Goal: Task Accomplishment & Management: Manage account settings

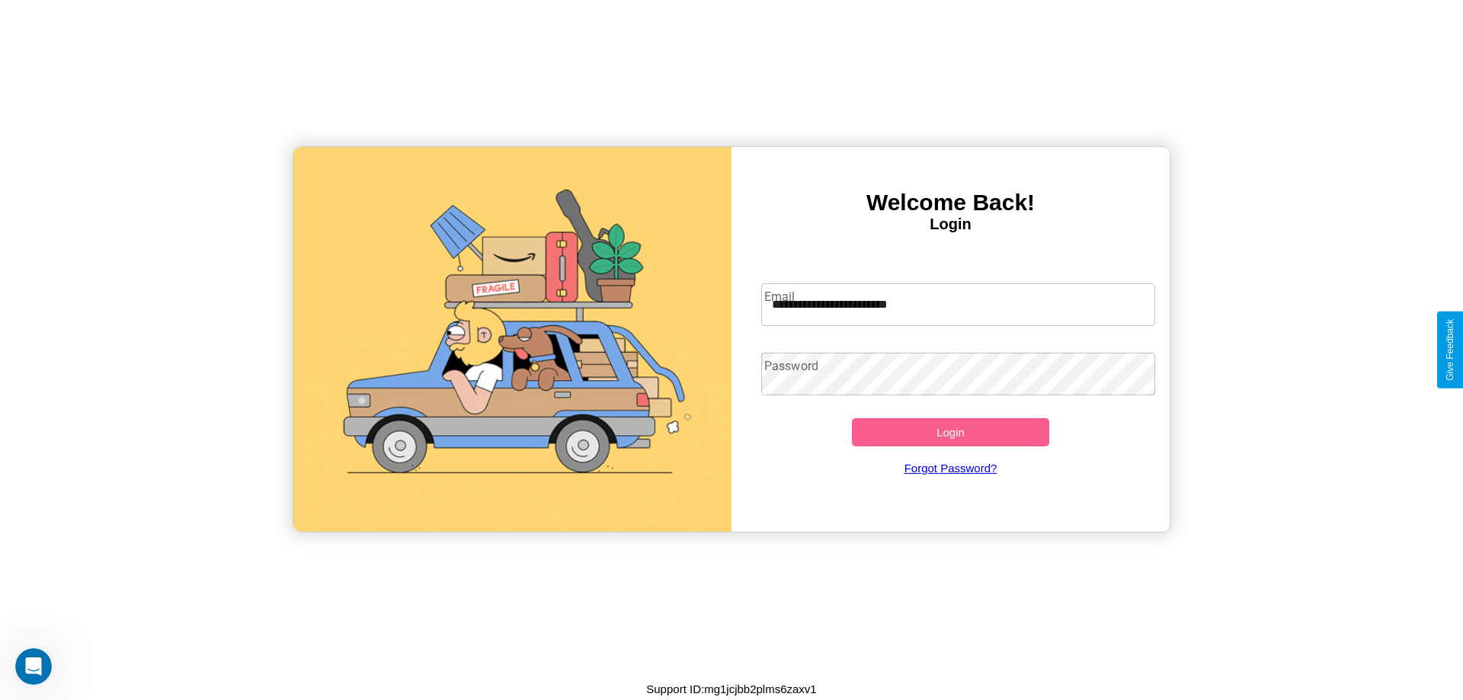
type input "**********"
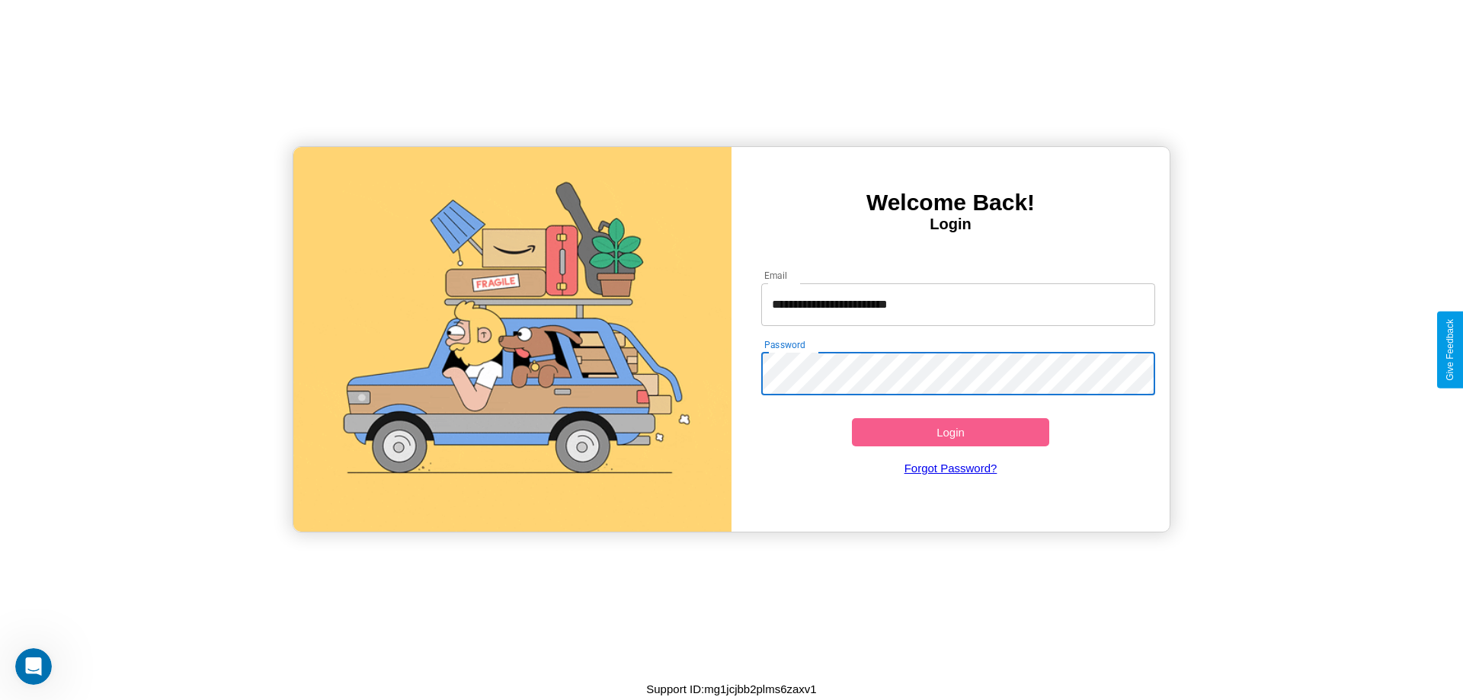
click at [950, 432] on button "Login" at bounding box center [950, 432] width 197 height 28
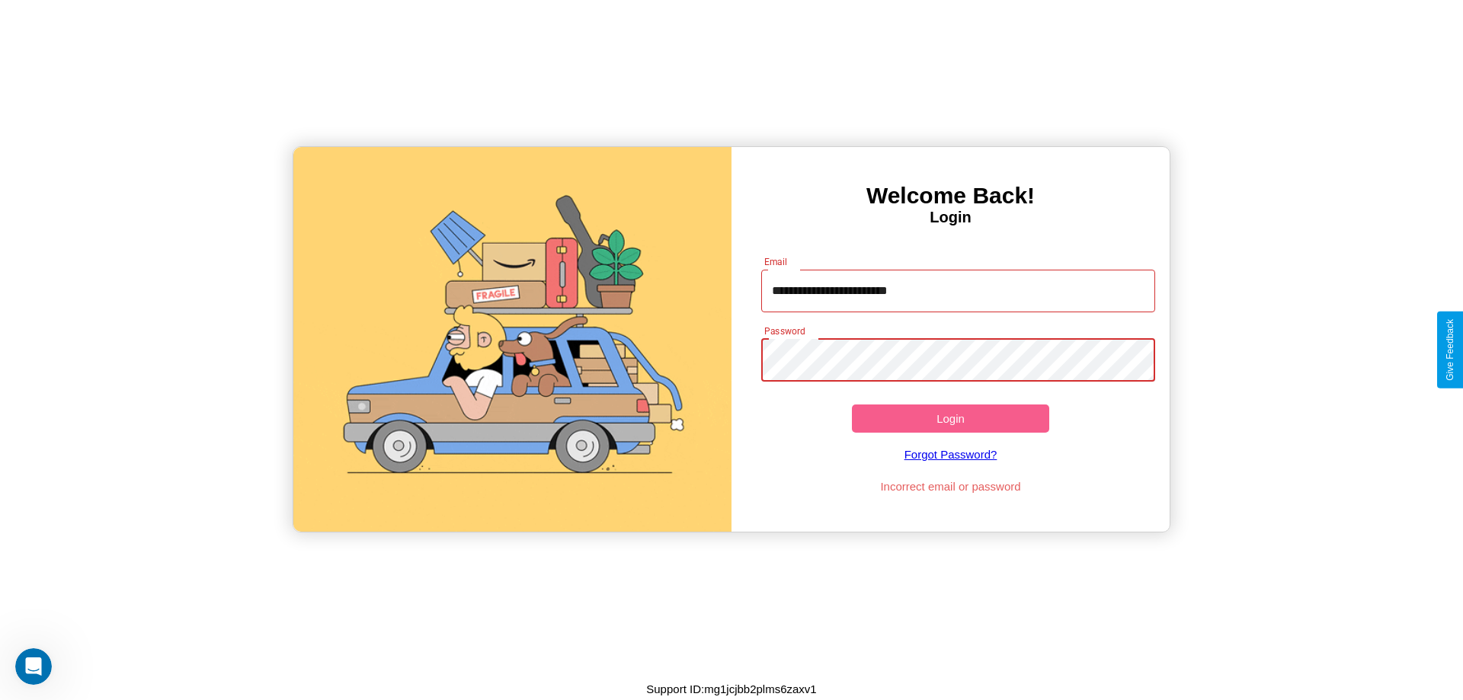
click at [950, 418] on button "Login" at bounding box center [950, 419] width 197 height 28
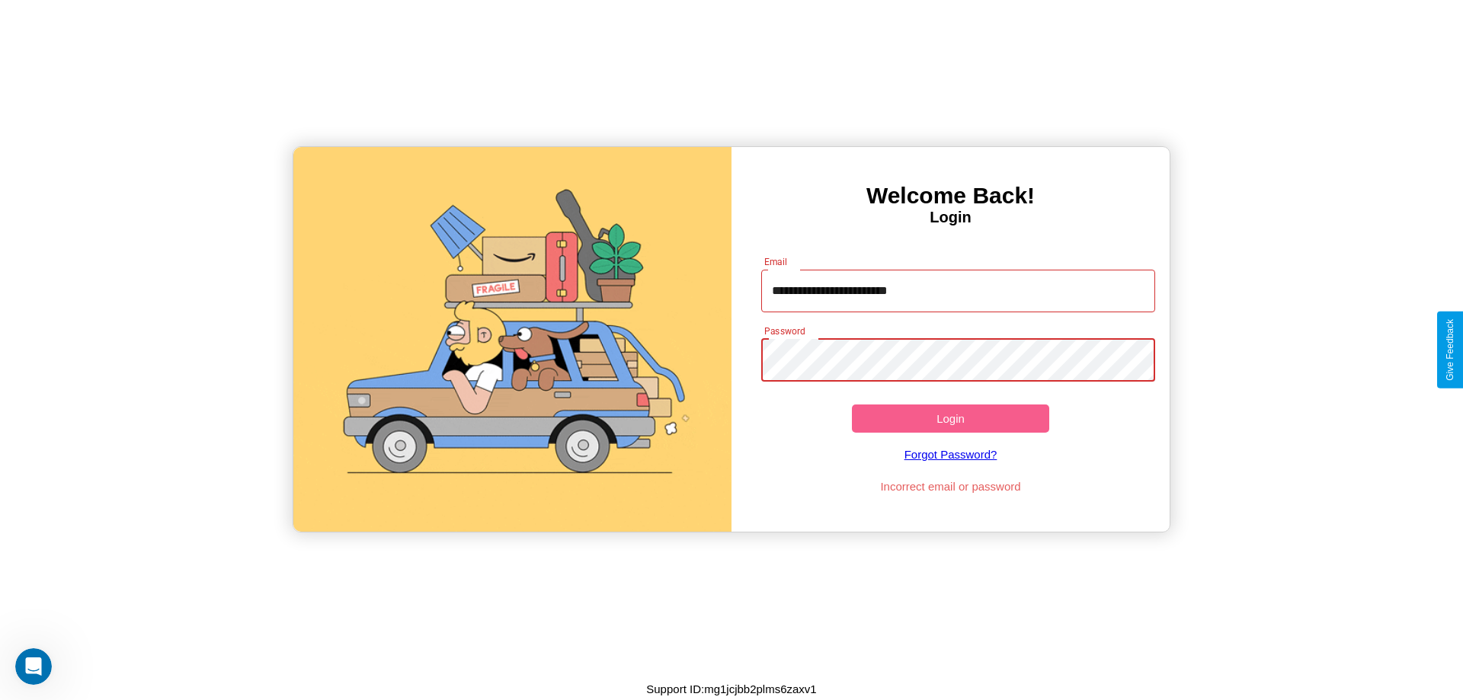
click at [950, 418] on button "Login" at bounding box center [950, 419] width 197 height 28
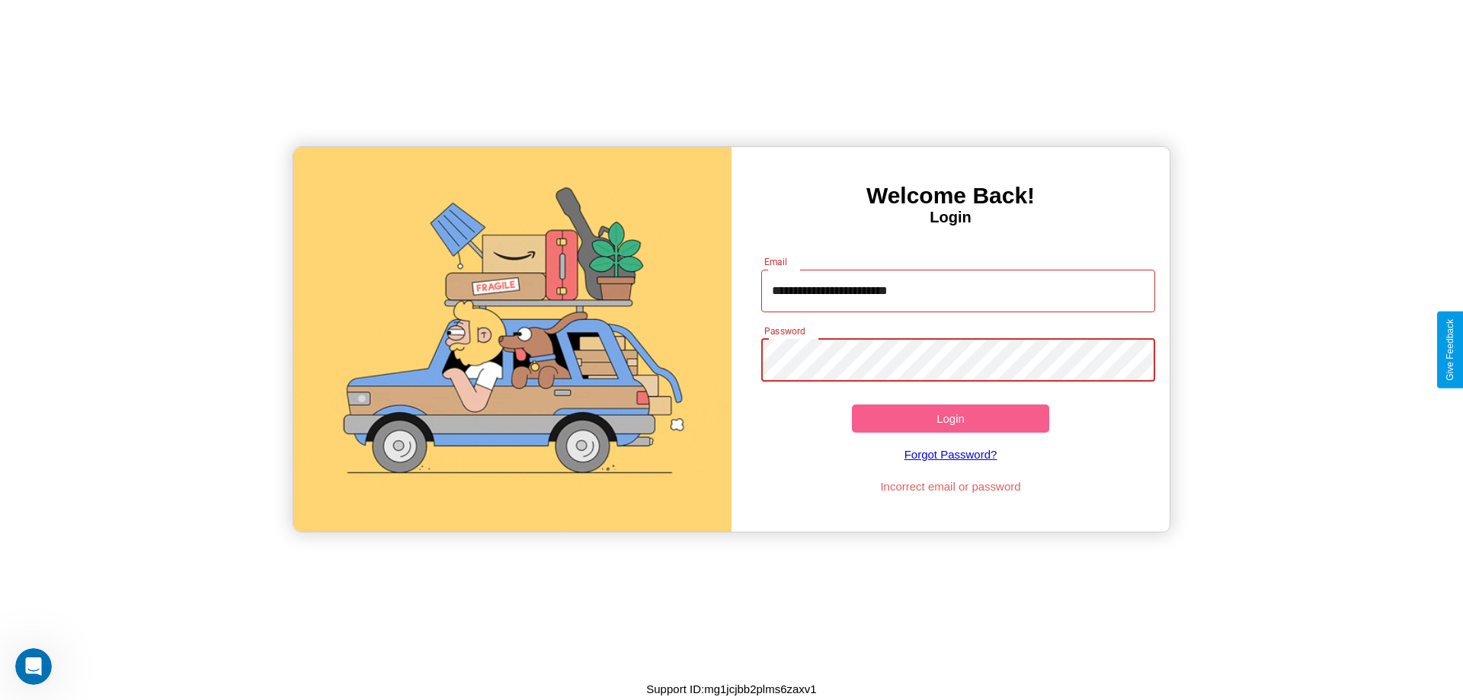
click at [950, 418] on button "Login" at bounding box center [950, 419] width 197 height 28
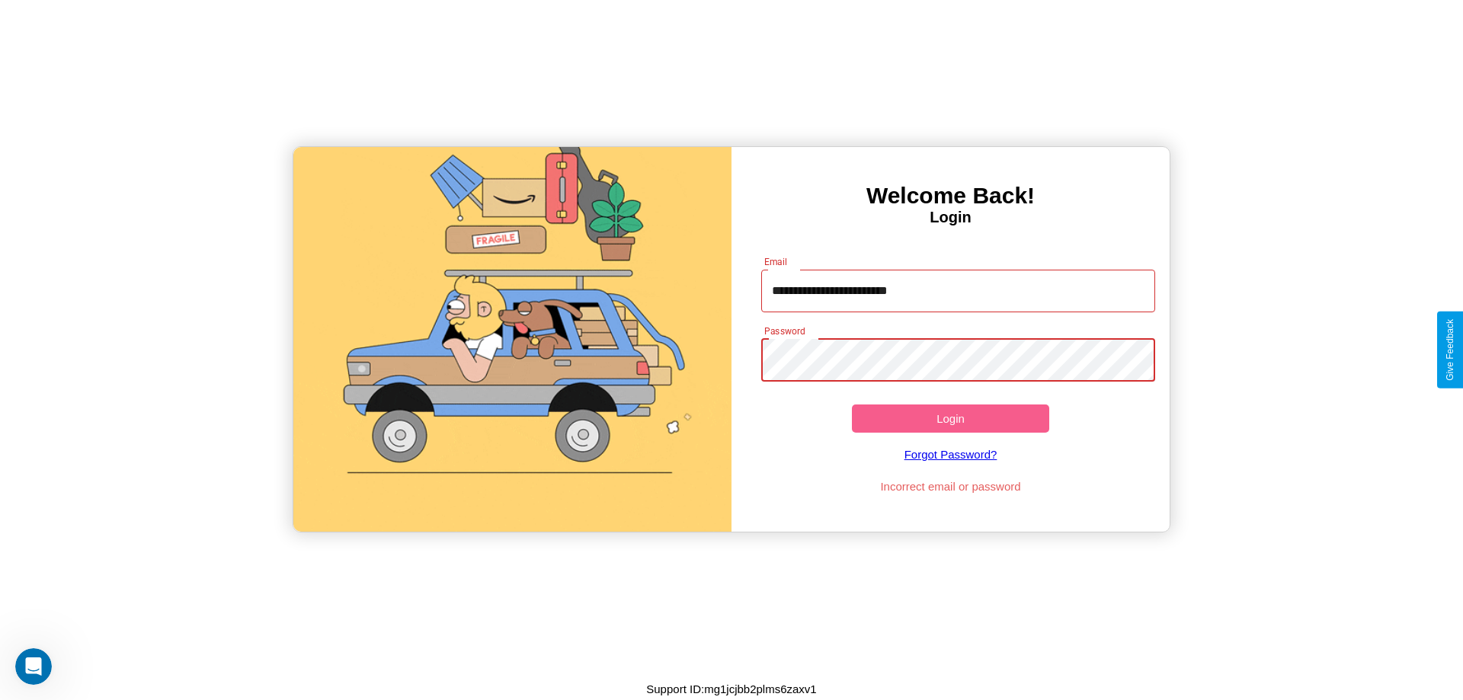
click at [950, 418] on button "Login" at bounding box center [950, 419] width 197 height 28
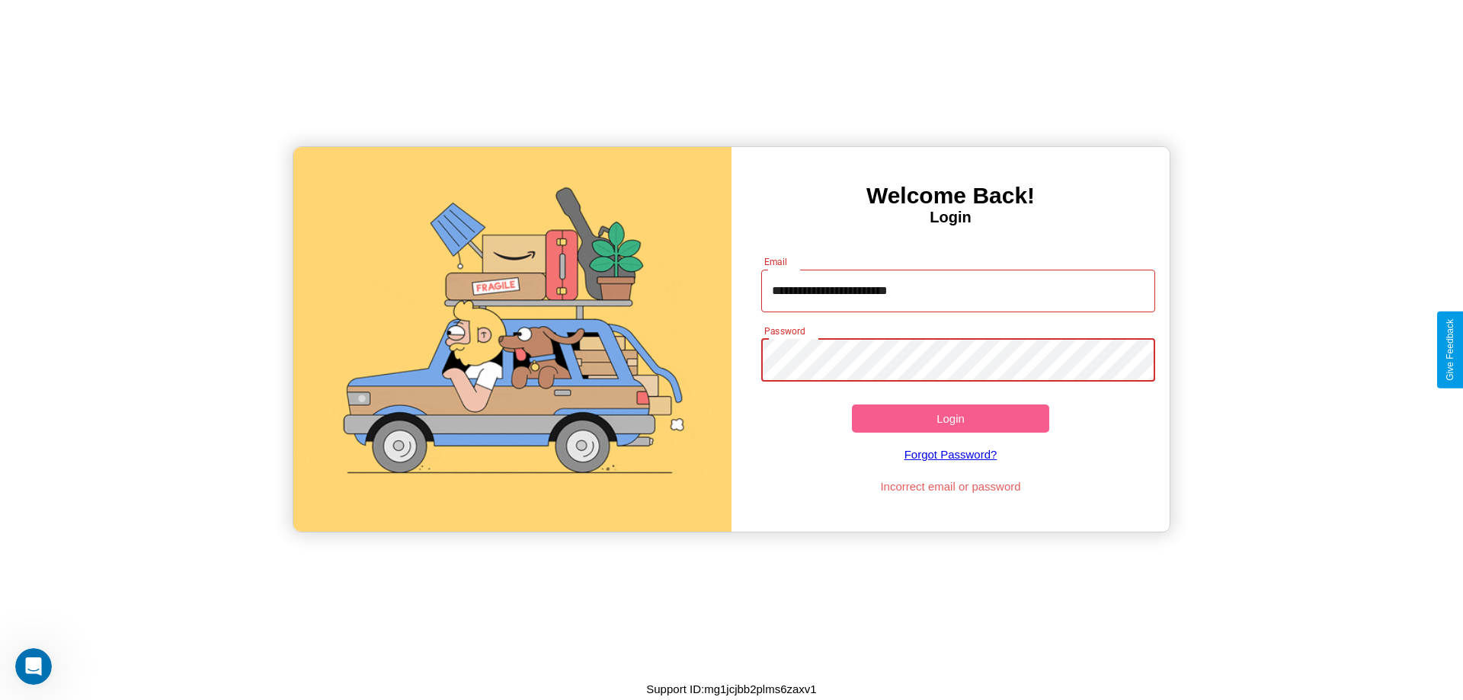
click at [950, 418] on button "Login" at bounding box center [950, 419] width 197 height 28
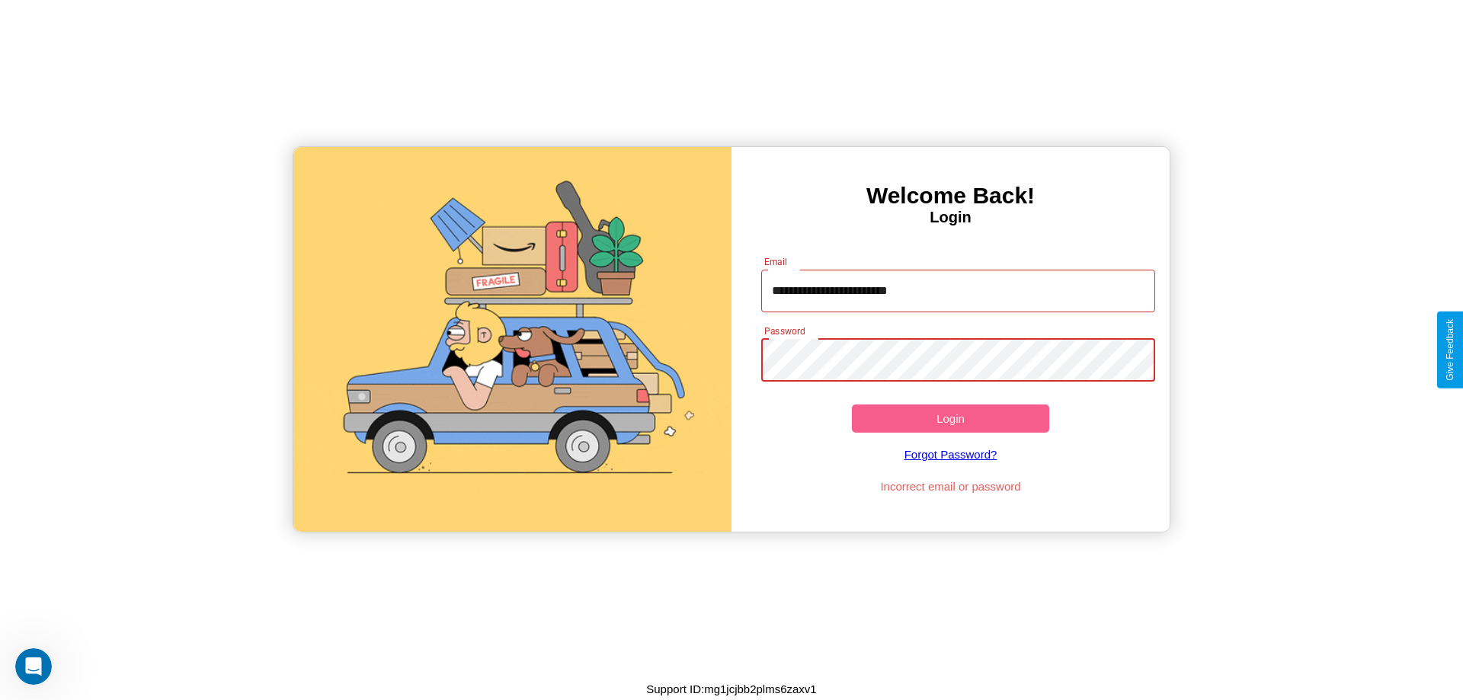
click at [950, 418] on button "Login" at bounding box center [950, 419] width 197 height 28
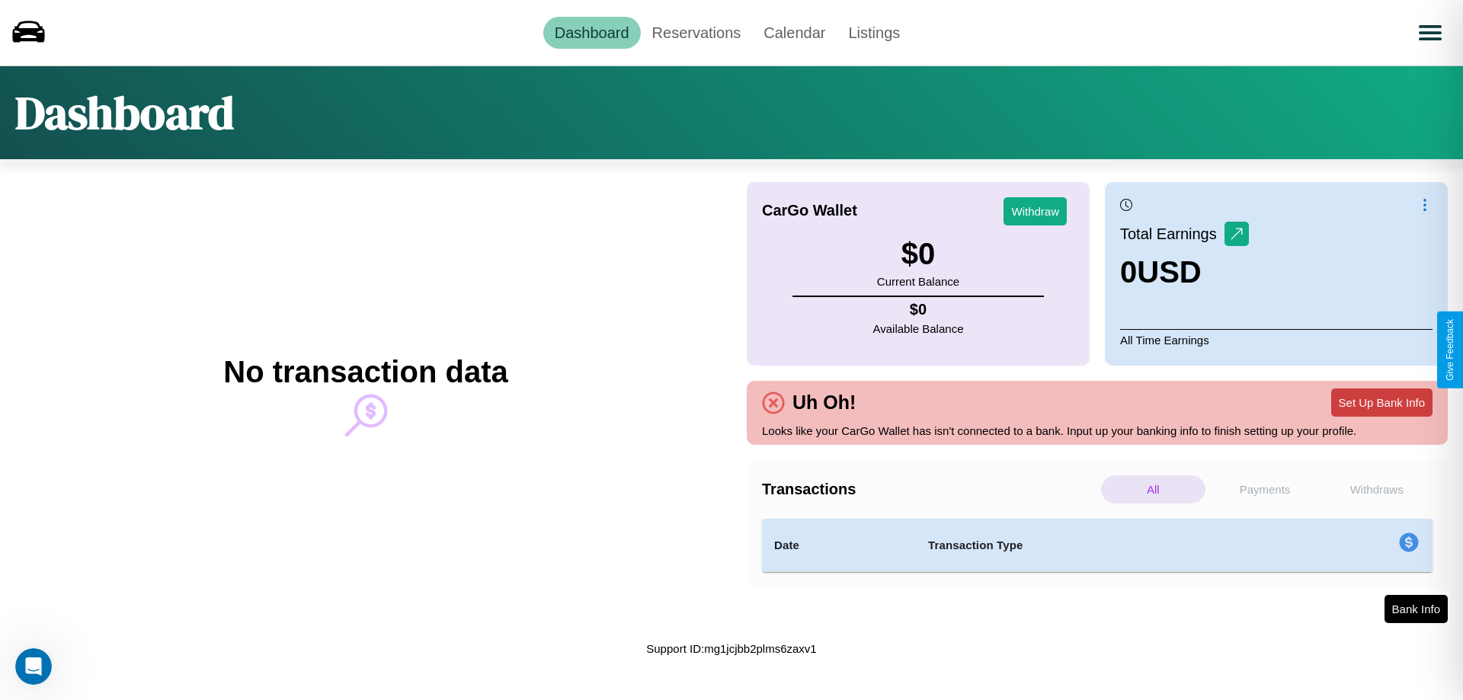
click at [1382, 402] on button "Set Up Bank Info" at bounding box center [1382, 403] width 101 height 28
